Goal: Register for event/course

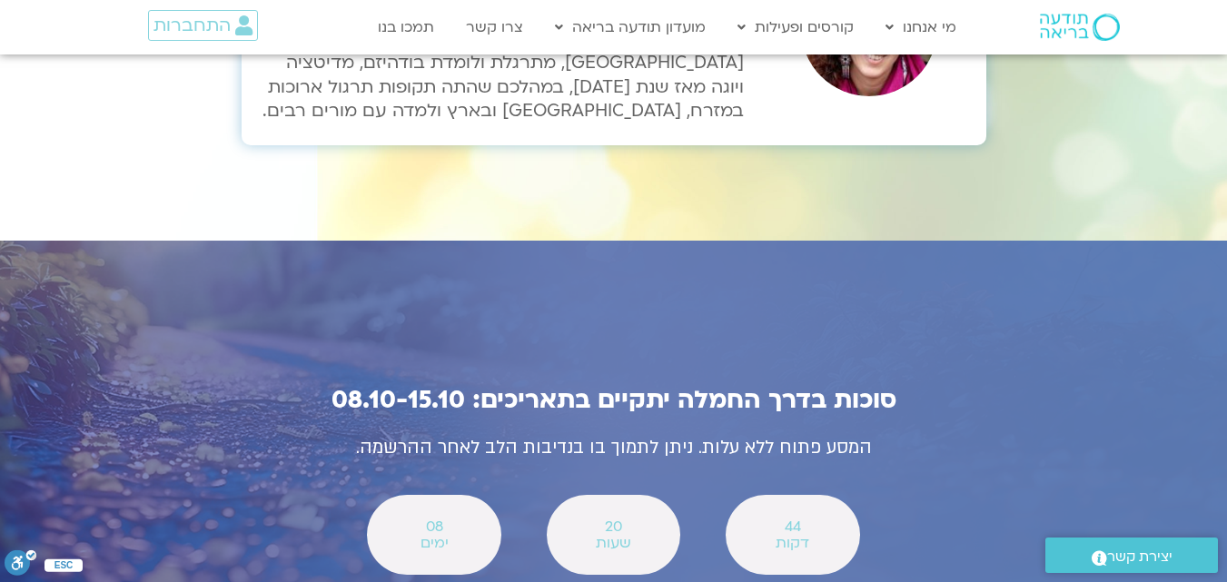
scroll to position [6306, 0]
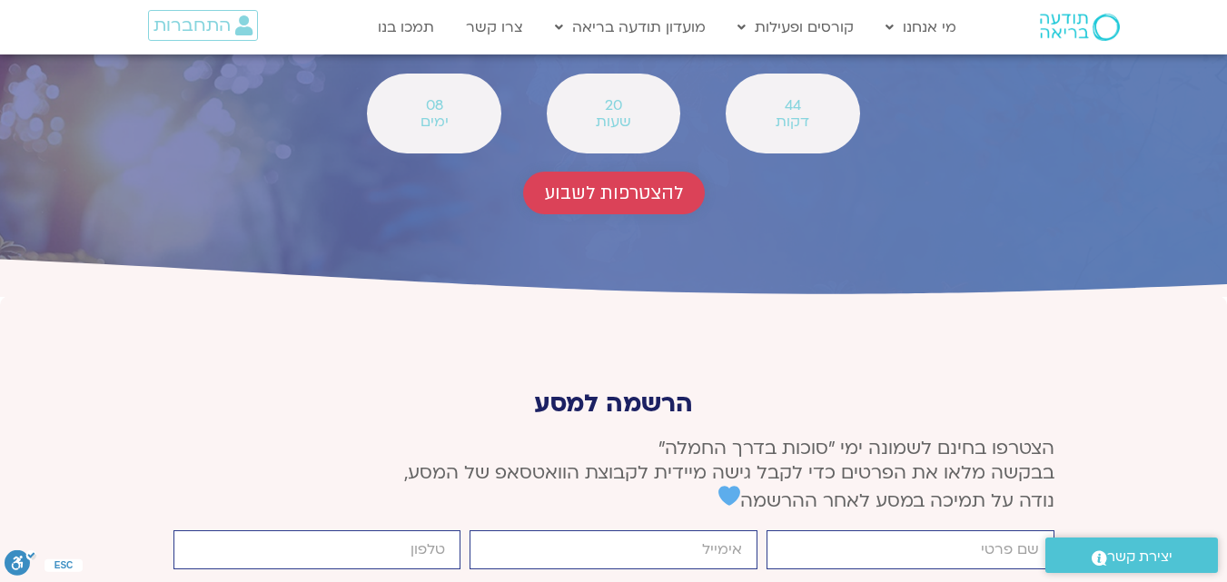
scroll to position [6724, 0]
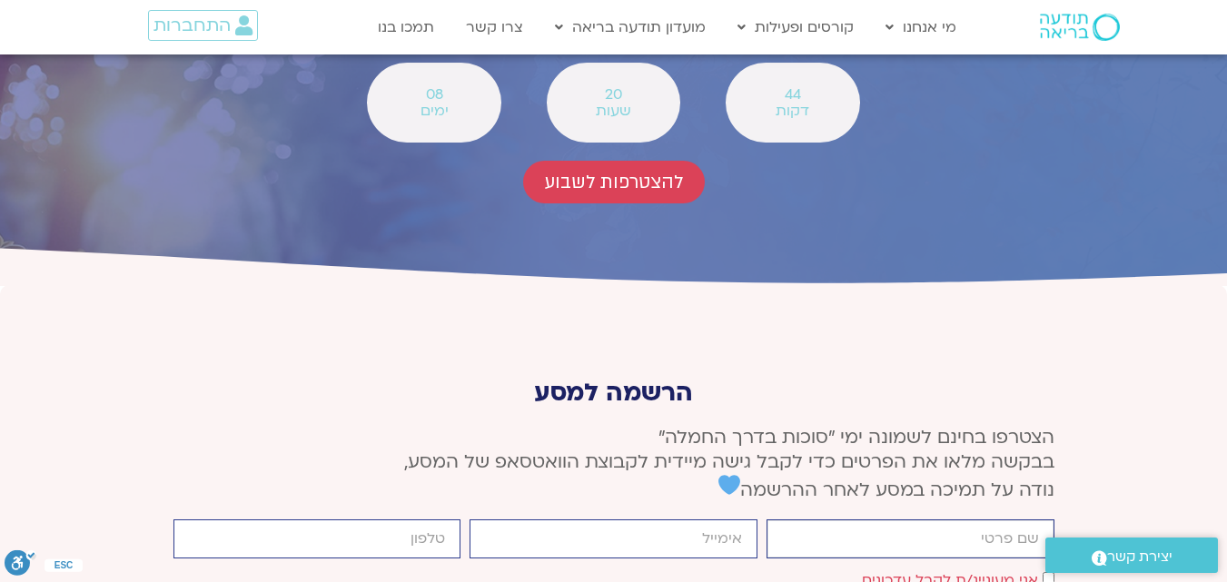
click at [905, 520] on input "firstname" at bounding box center [911, 539] width 288 height 39
type input "[PERSON_NAME]"
click at [696, 520] on input "email" at bounding box center [614, 539] width 288 height 39
type input "צ"
type input "[EMAIL_ADDRESS][DOMAIN_NAME]"
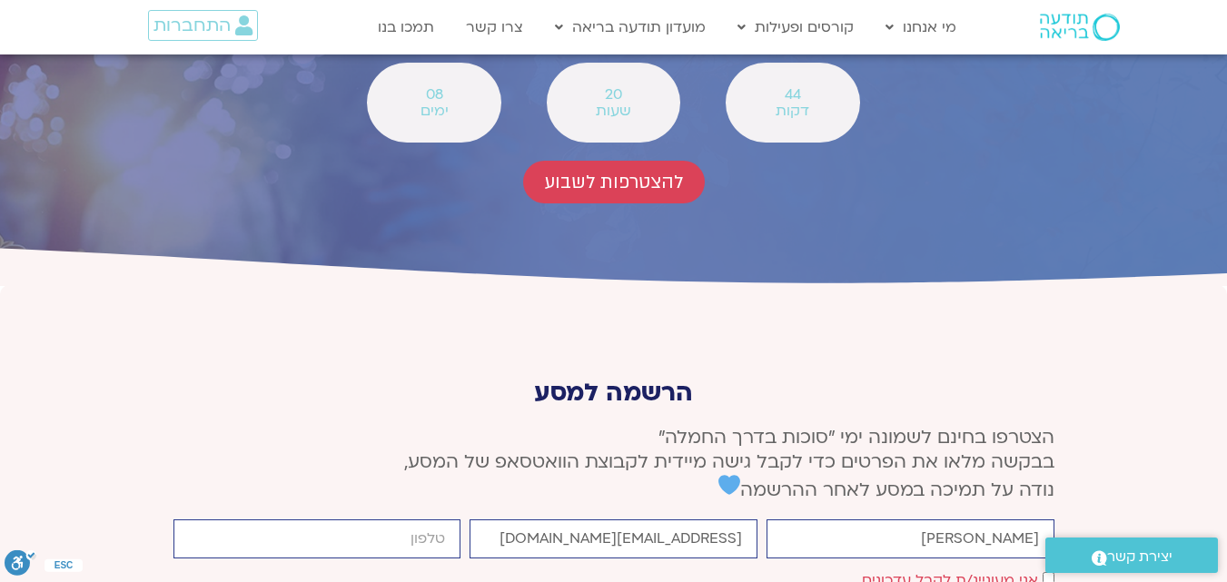
type input "052923092"
